Goal: Information Seeking & Learning: Learn about a topic

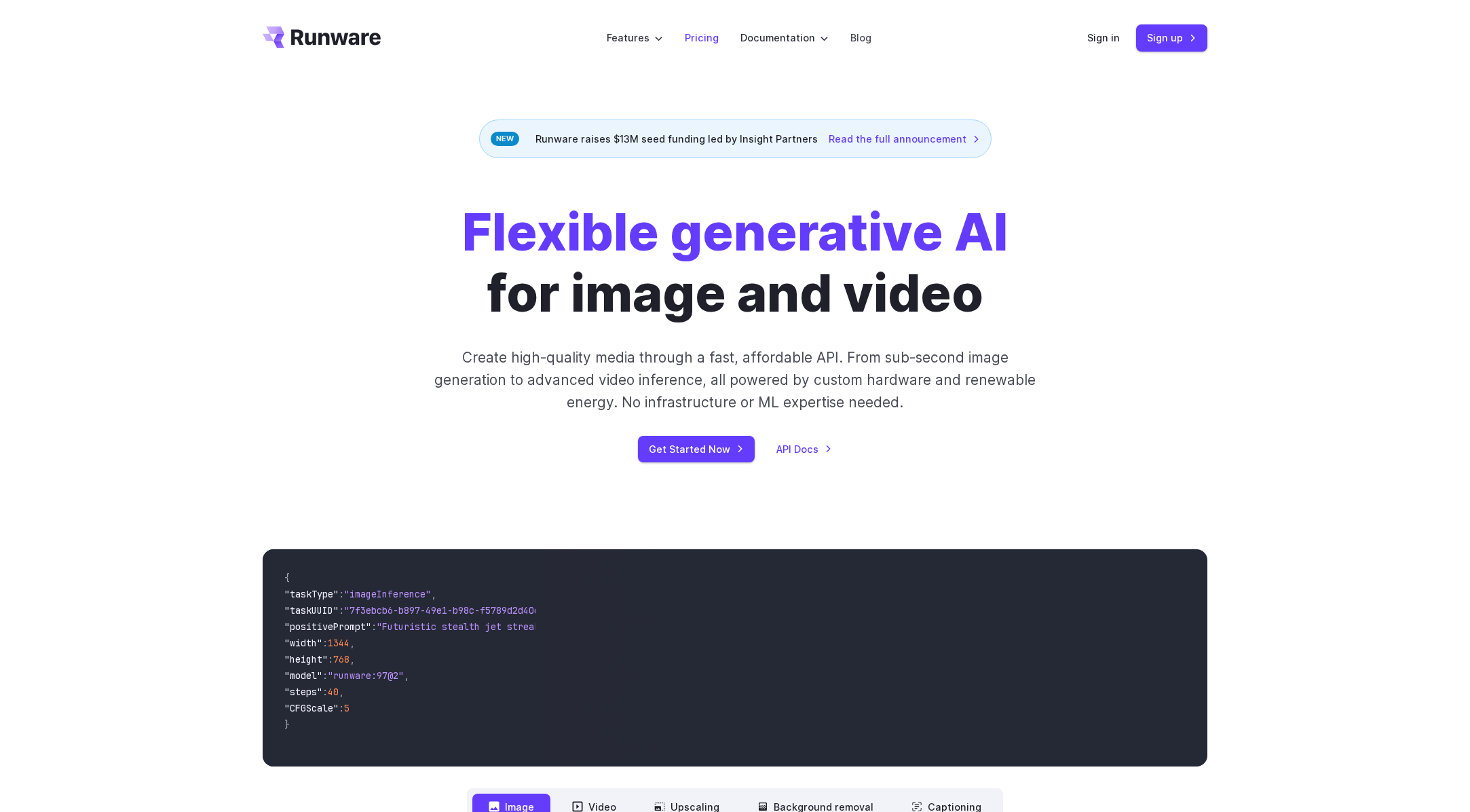
click at [694, 37] on link "Pricing" at bounding box center [701, 37] width 34 height 16
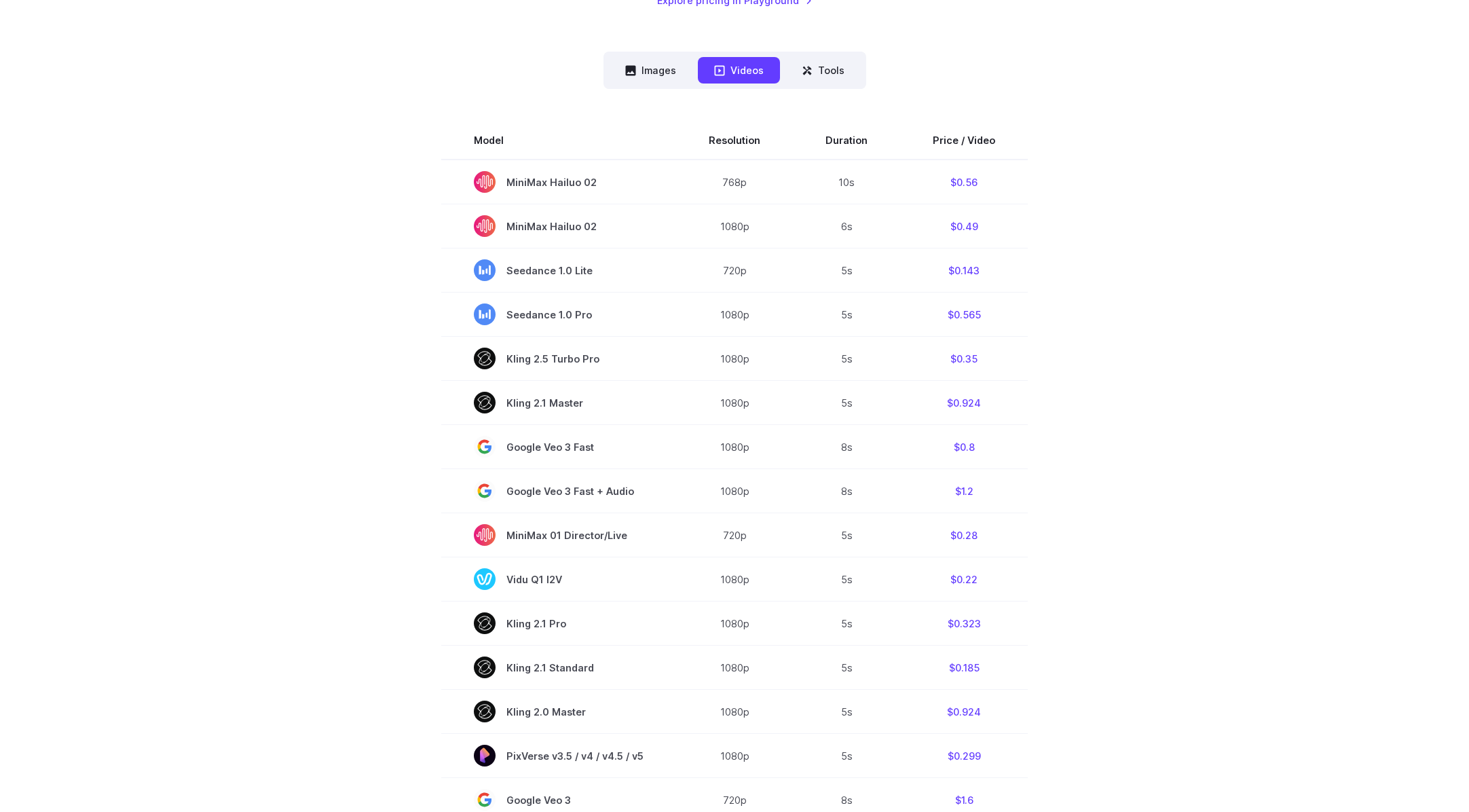
scroll to position [342, 0]
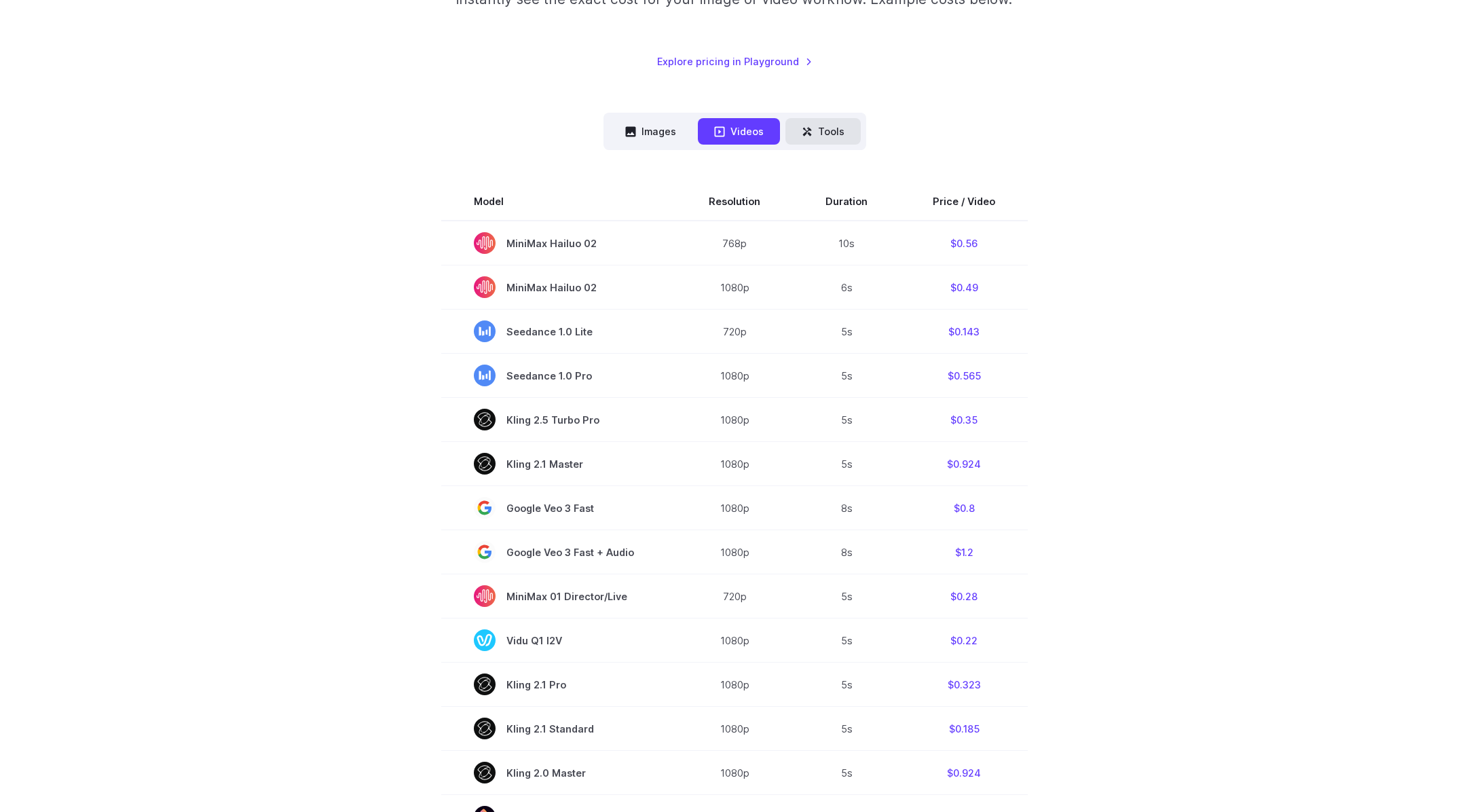
click at [828, 137] on button "Tools" at bounding box center [823, 131] width 75 height 27
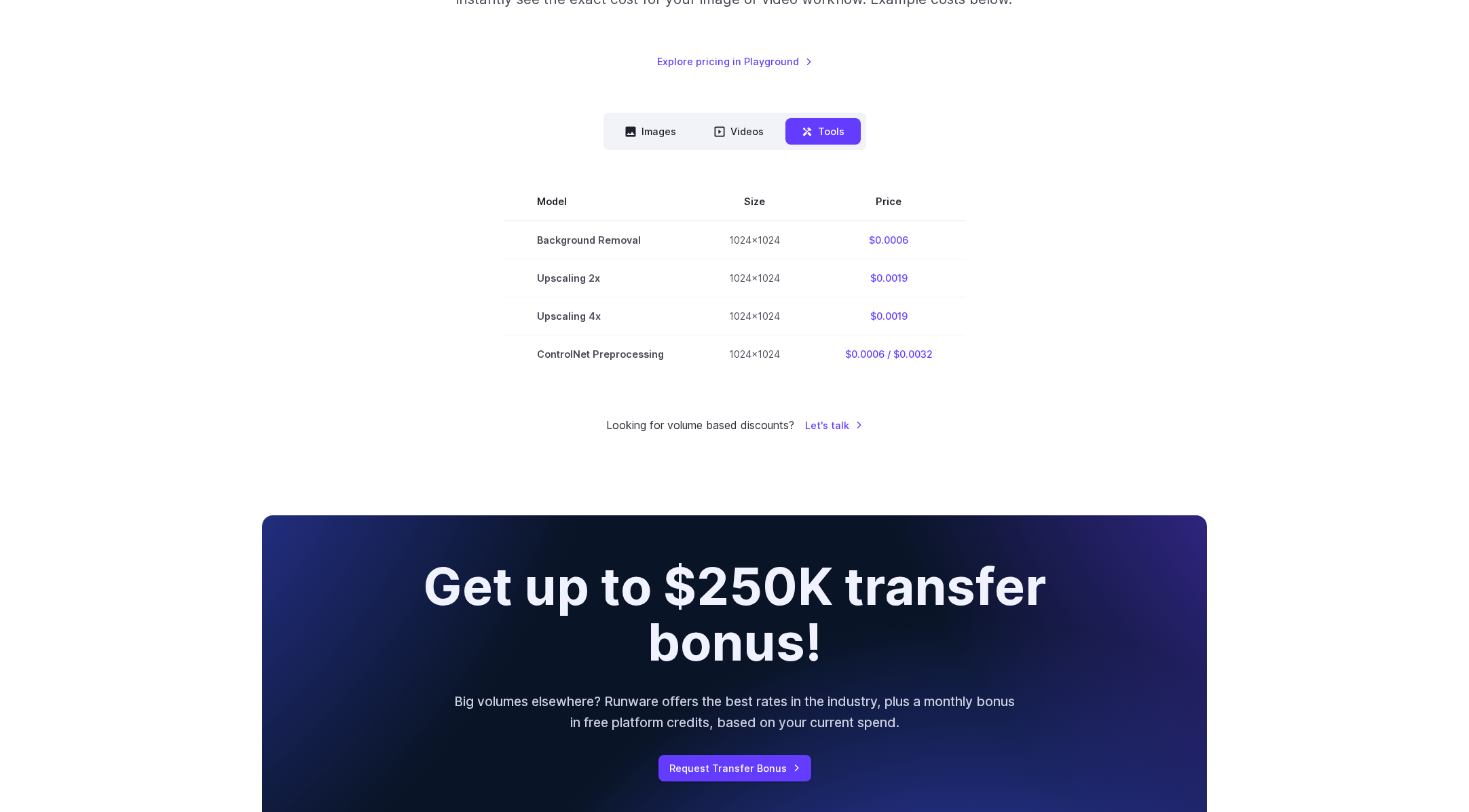
click at [1136, 212] on section "Model Size Price Background Removal 1024x1024 $0.0006 Upscaling 2x 1024x1024 $0…" at bounding box center [734, 278] width 945 height 190
